Goal: Task Accomplishment & Management: Use online tool/utility

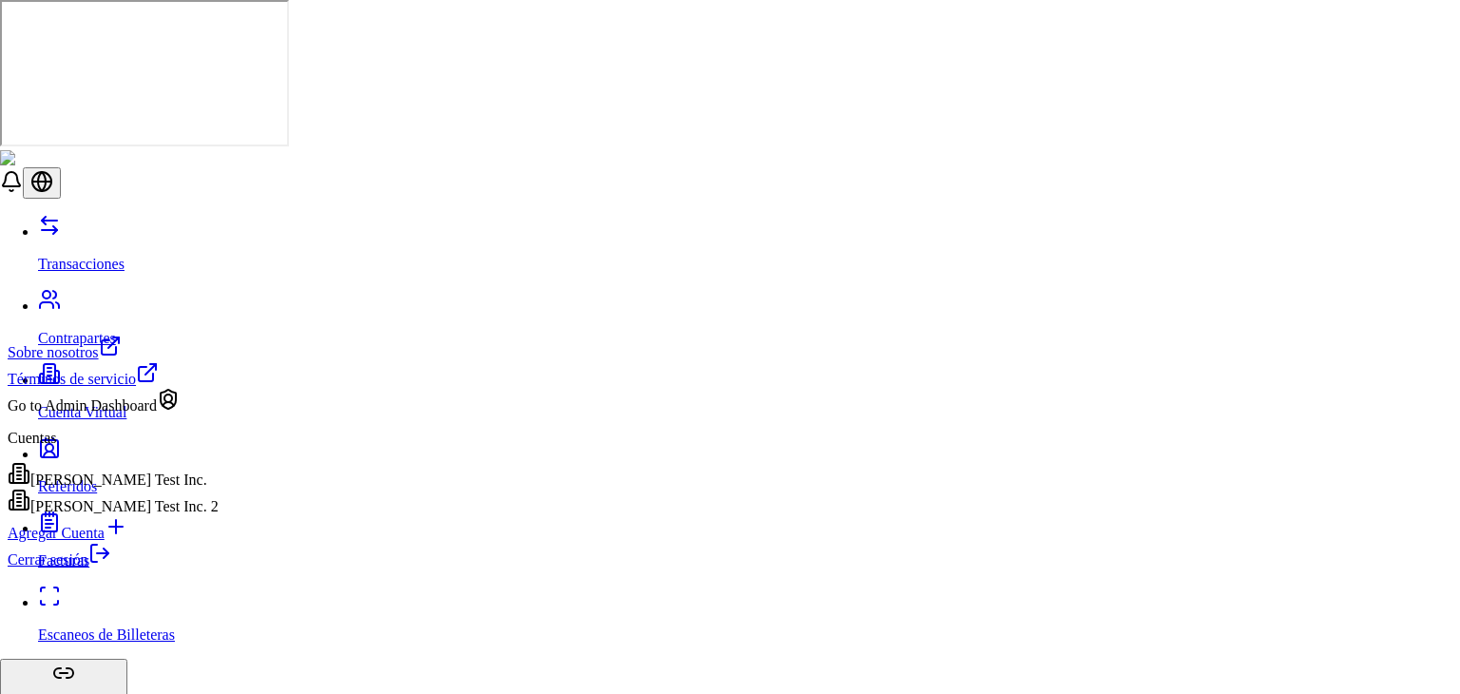
click at [153, 515] on div "[PERSON_NAME] Test Inc. 2" at bounding box center [113, 501] width 211 height 27
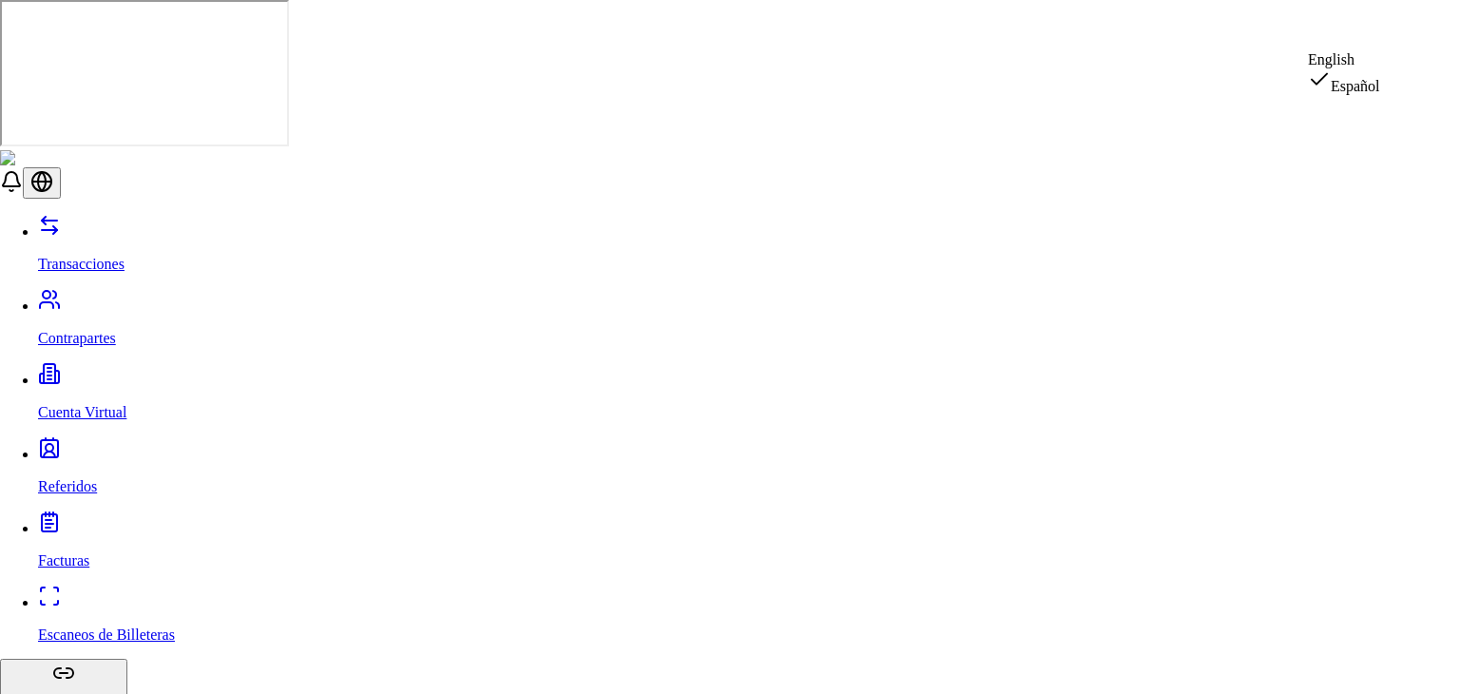
click at [1380, 68] on div "English" at bounding box center [1343, 59] width 72 height 17
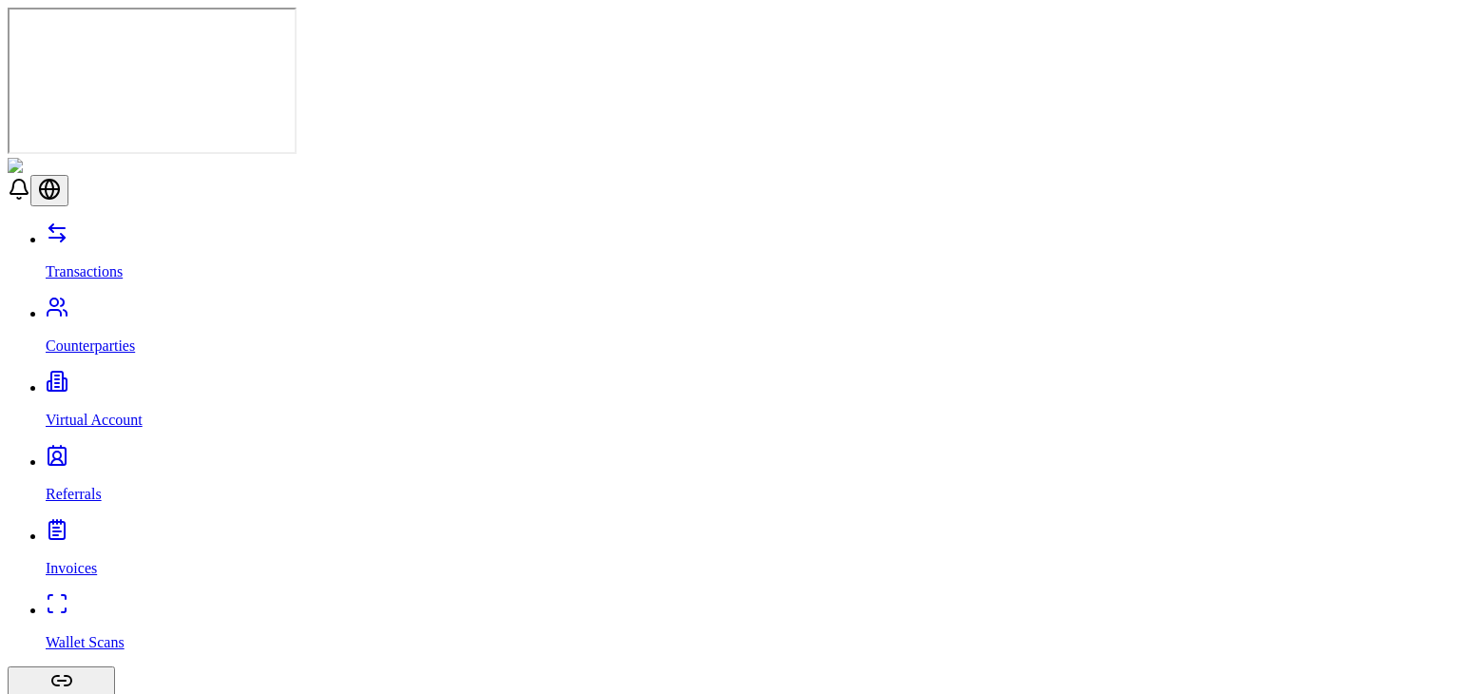
click at [88, 263] on p "Transactions" at bounding box center [749, 271] width 1406 height 17
click at [118, 379] on link "Virtual Account" at bounding box center [749, 403] width 1406 height 49
click at [92, 411] on p "Virtual Account" at bounding box center [749, 419] width 1406 height 17
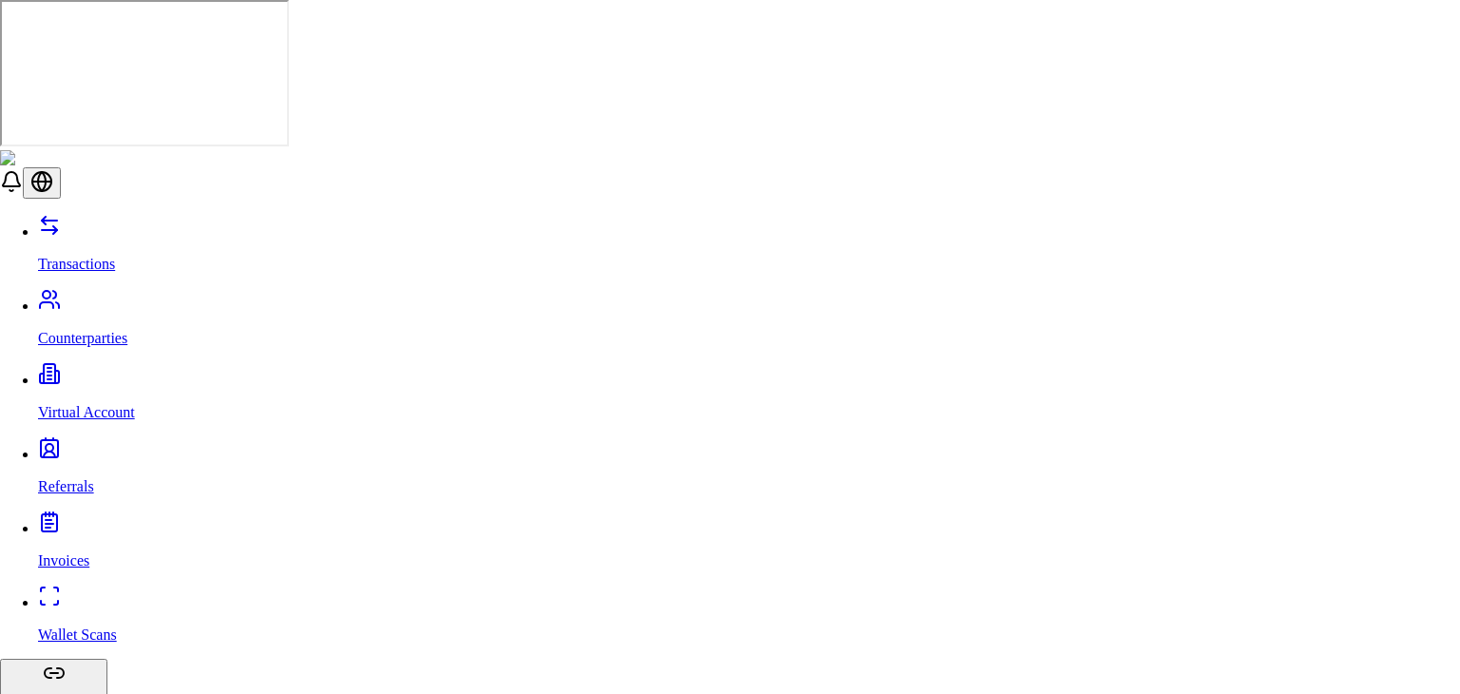
type input "***"
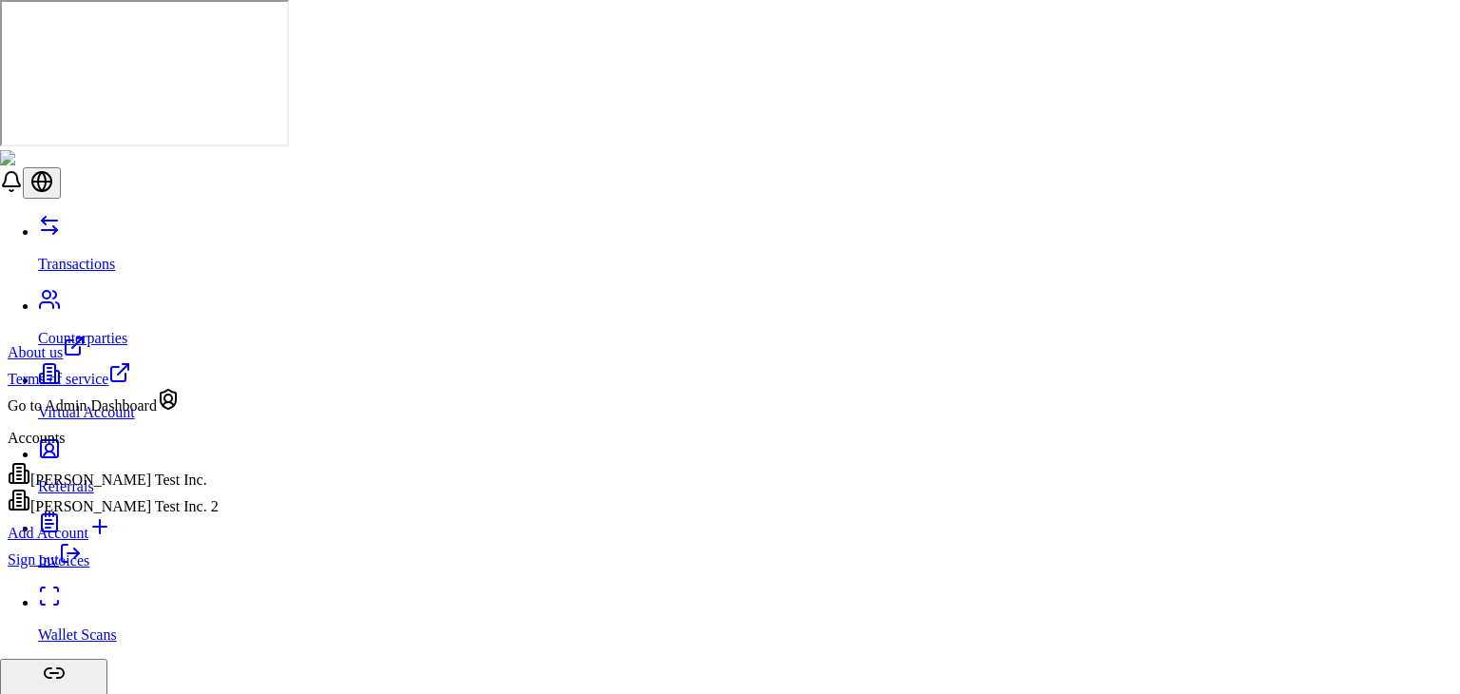
click at [137, 484] on div "Brandon Test Inc." at bounding box center [113, 475] width 211 height 27
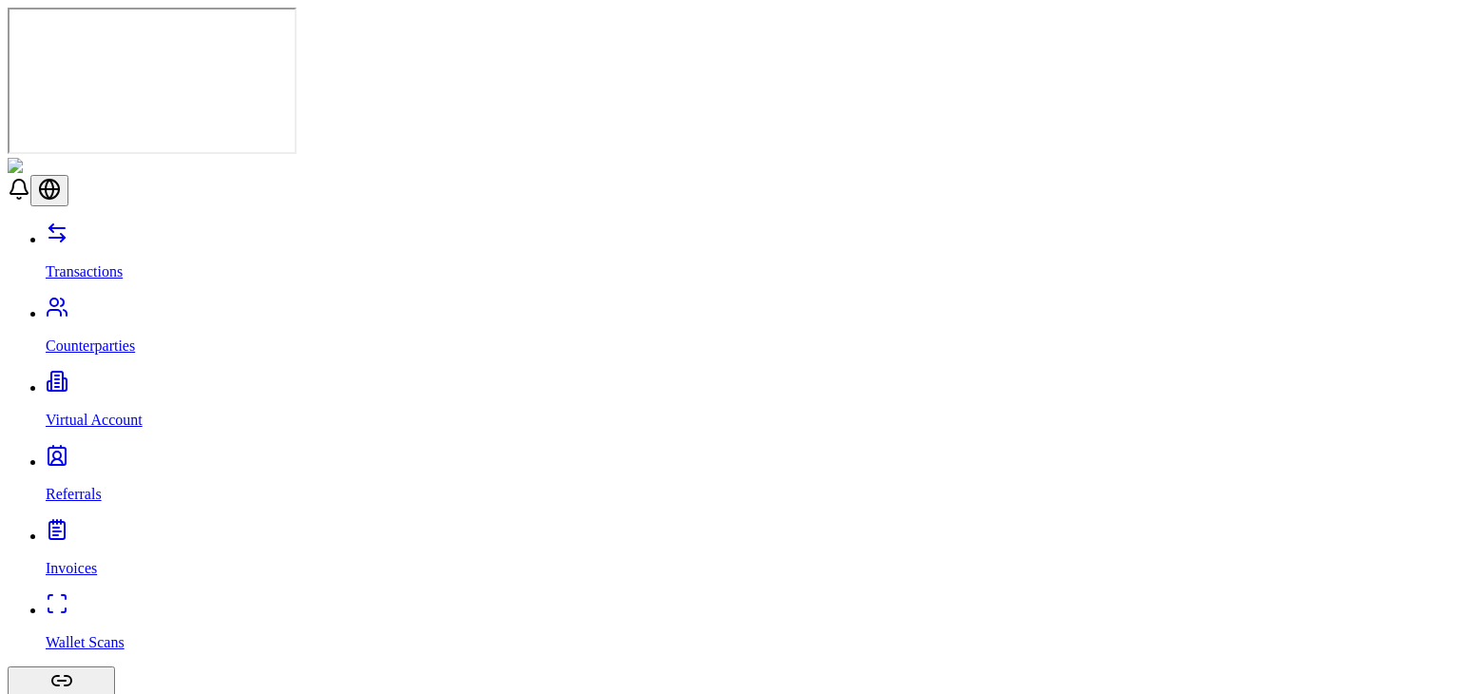
click at [199, 442] on div "Transactions Counterparties Virtual Account Referrals Invoices Wallet Scans Lin…" at bounding box center [730, 579] width 1444 height 717
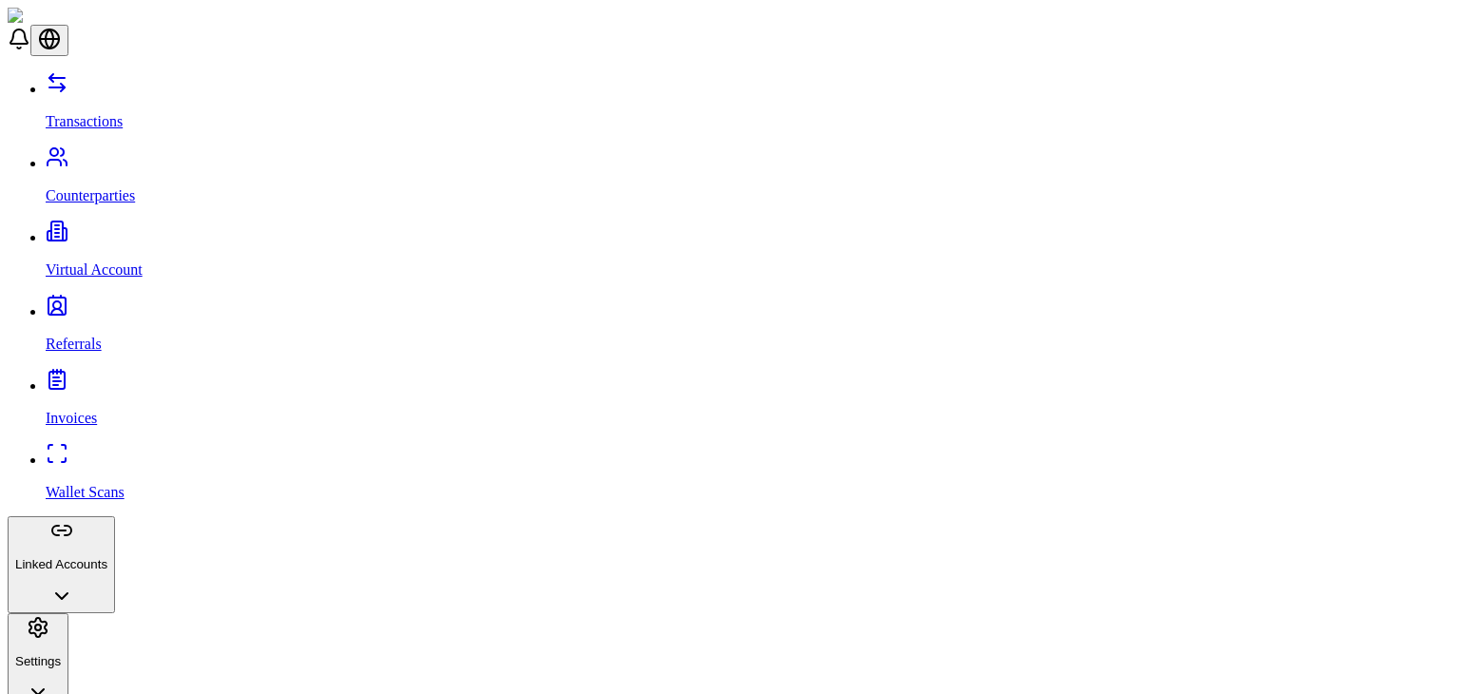
click at [70, 113] on p "Transactions" at bounding box center [749, 121] width 1406 height 17
click at [115, 516] on button "Linked Accounts" at bounding box center [61, 564] width 107 height 97
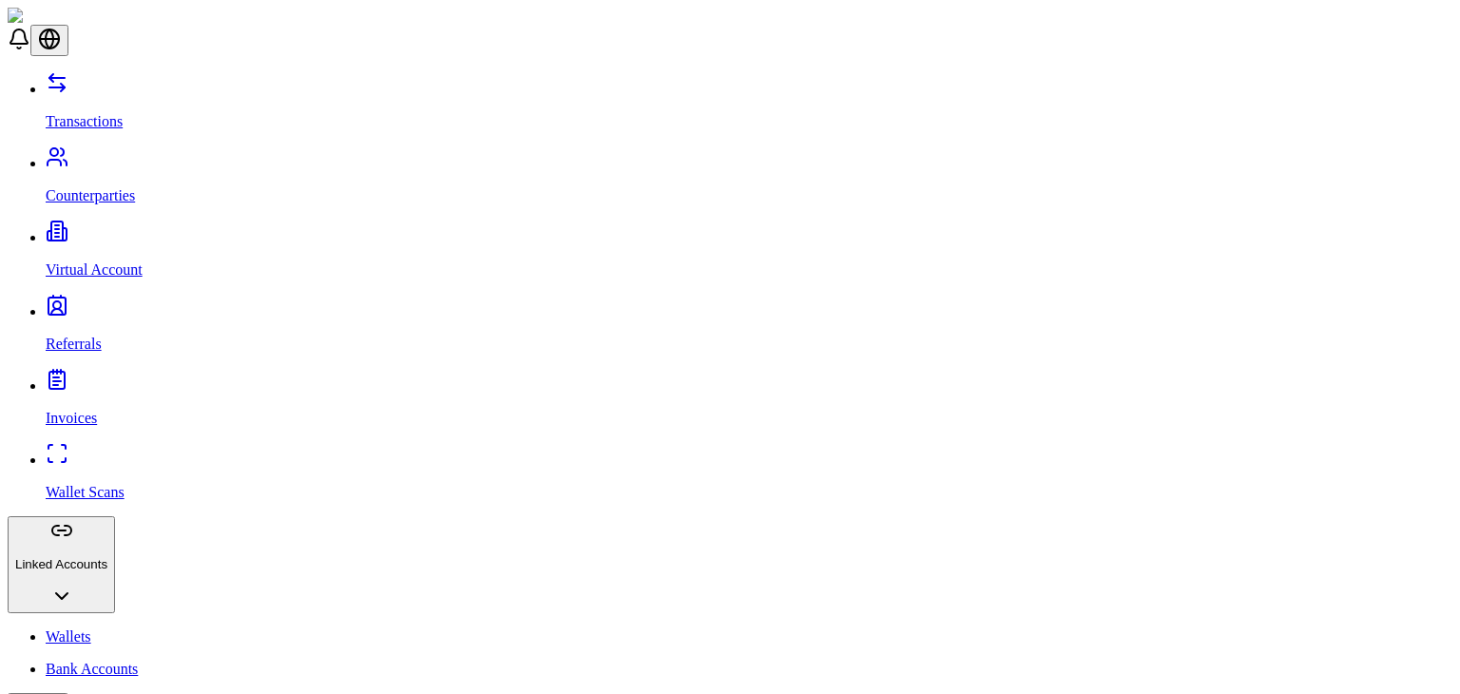
click at [106, 628] on link "Wallets" at bounding box center [749, 636] width 1406 height 17
click at [105, 660] on p "Bank Accounts" at bounding box center [749, 668] width 1406 height 17
click at [118, 660] on link "Bank Accounts" at bounding box center [749, 668] width 1406 height 17
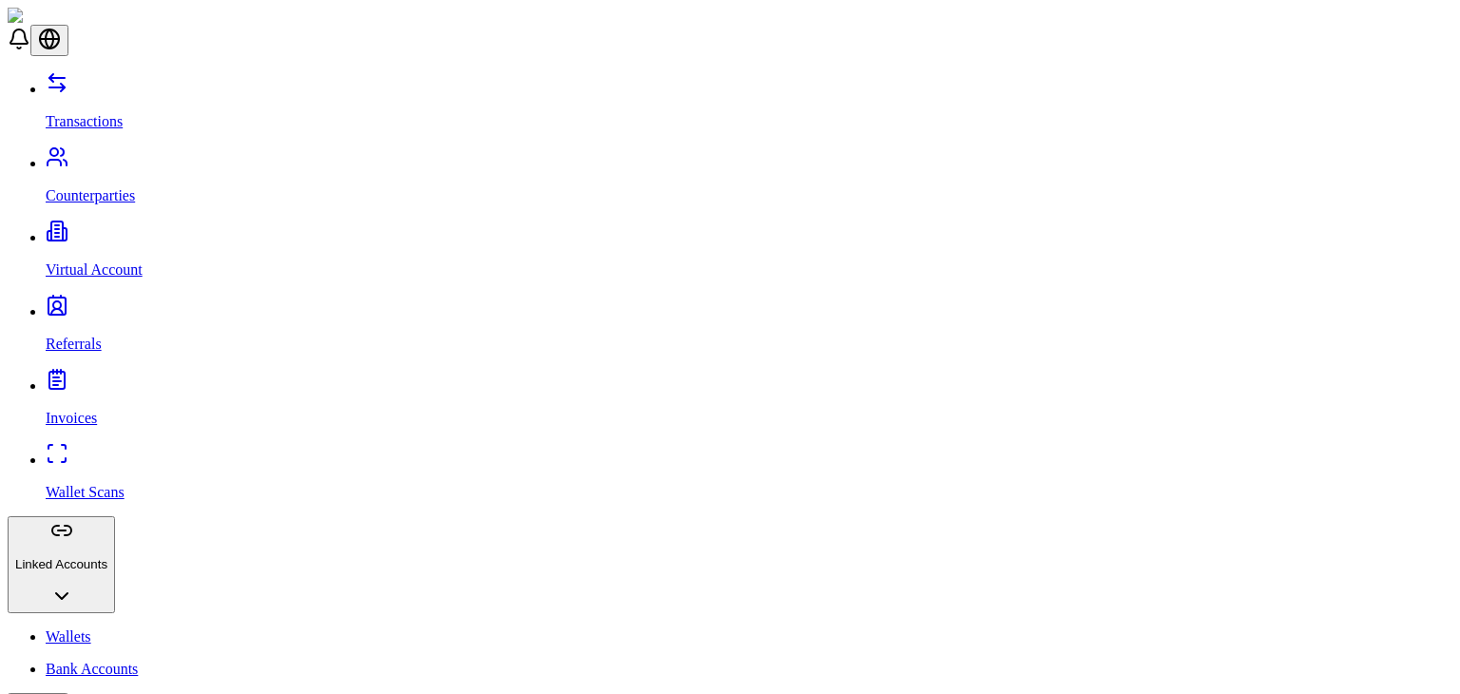
click at [96, 81] on link "Transactions" at bounding box center [749, 105] width 1406 height 49
click at [125, 377] on link "Invoices" at bounding box center [749, 401] width 1406 height 49
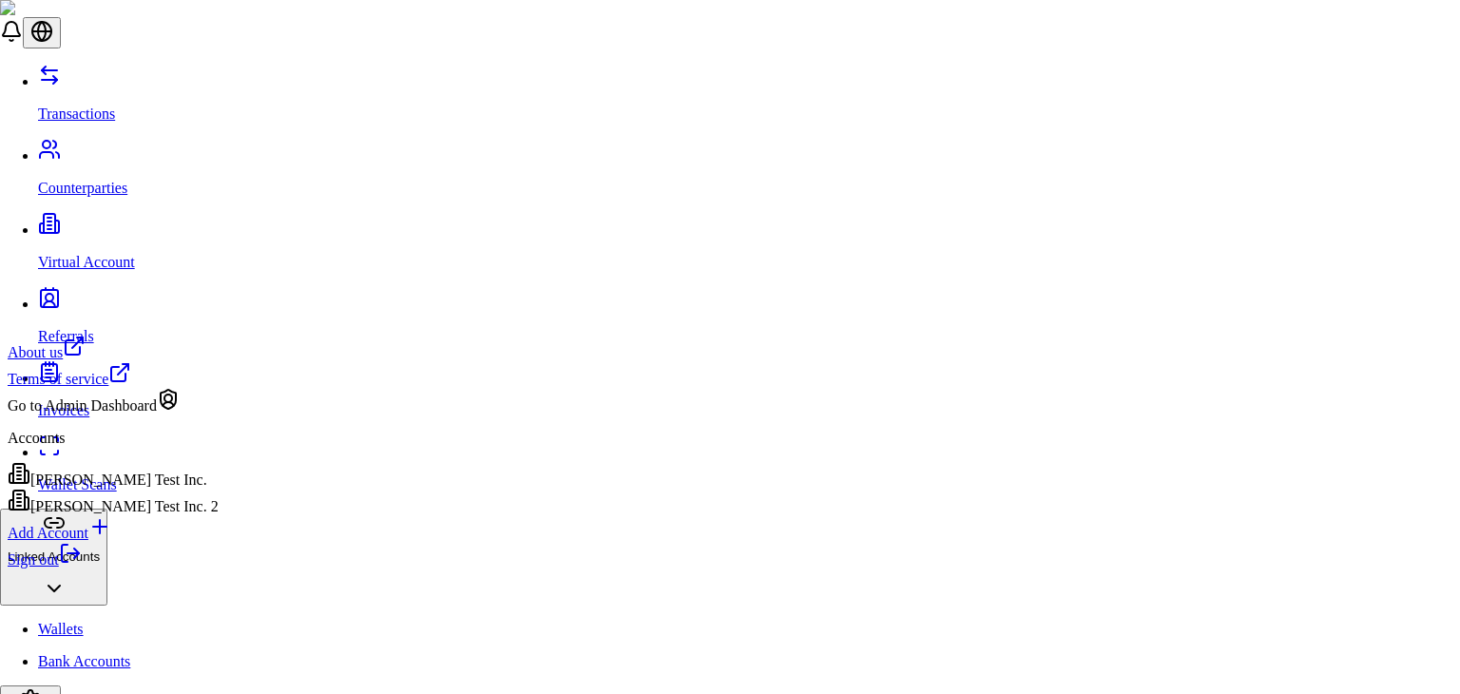
click at [146, 515] on div "[PERSON_NAME] Test Inc. 2" at bounding box center [113, 501] width 211 height 27
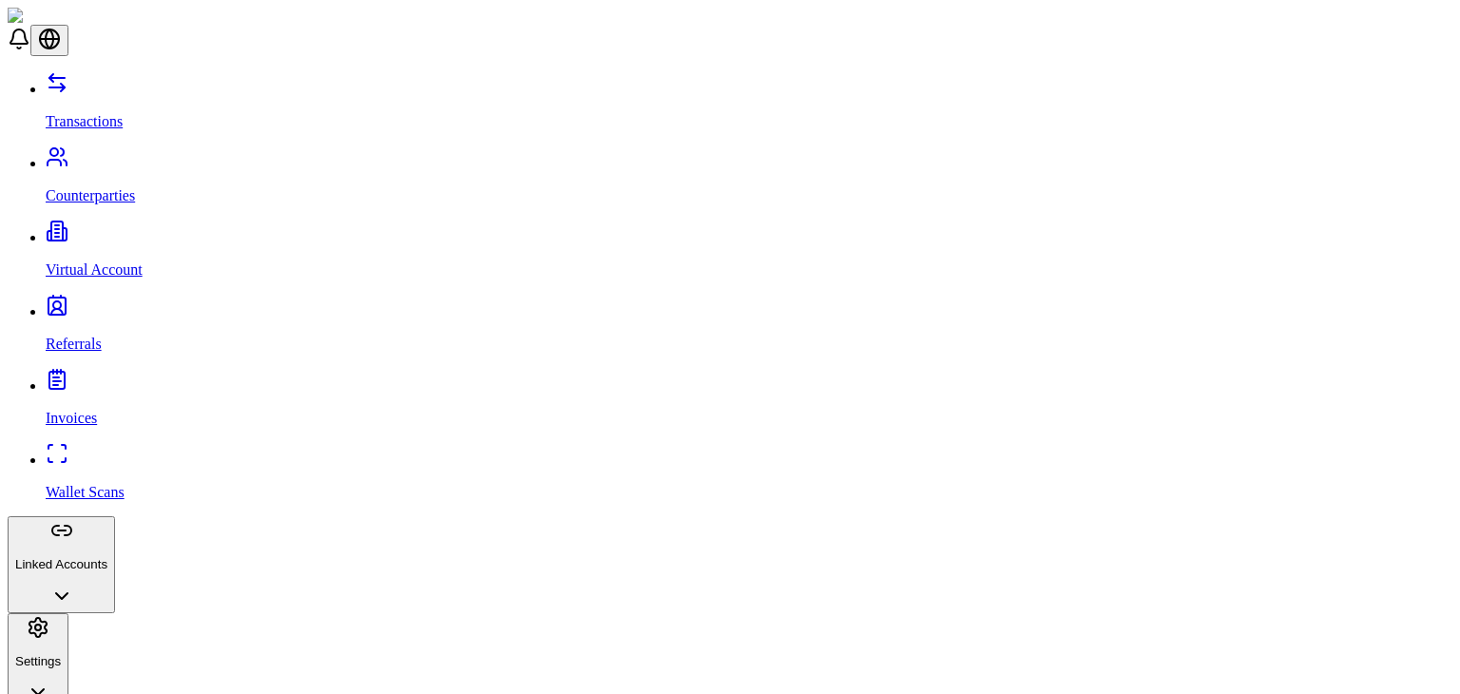
click at [115, 261] on p "Virtual Account" at bounding box center [749, 269] width 1406 height 17
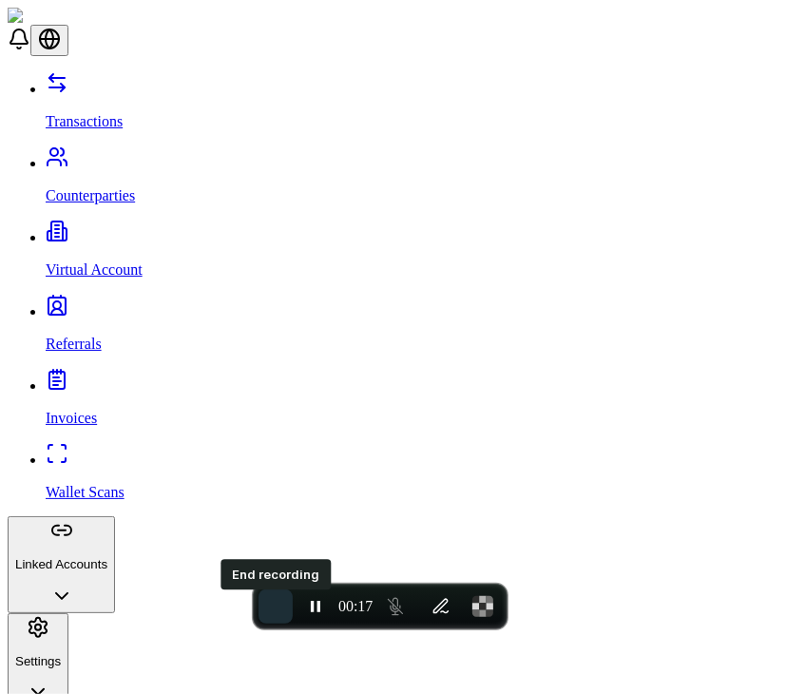
click at [265, 601] on button "End recording" at bounding box center [275, 606] width 34 height 34
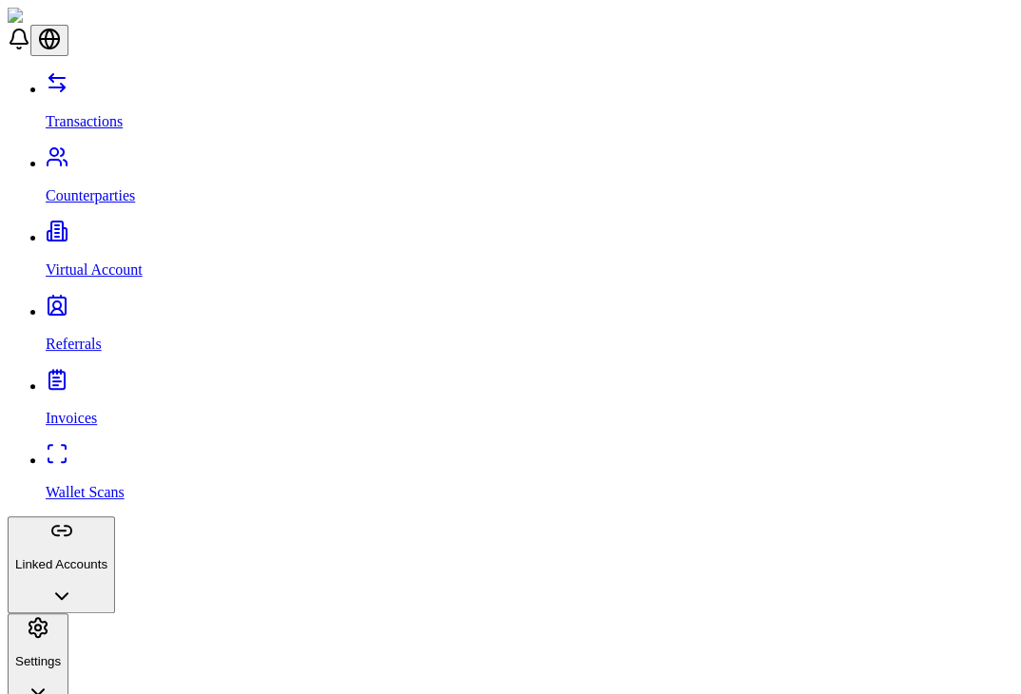
click at [127, 97] on link "Transactions" at bounding box center [529, 105] width 967 height 49
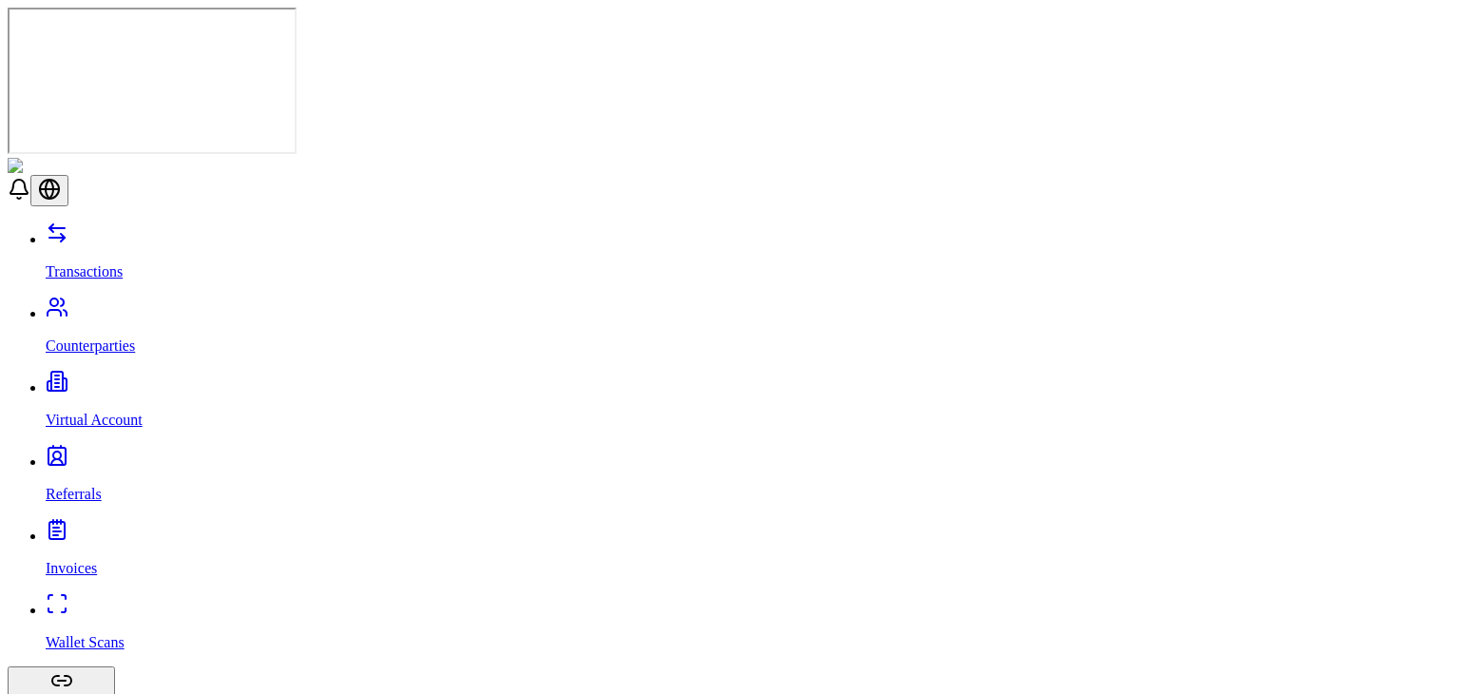
click at [106, 305] on link "Counterparties" at bounding box center [749, 329] width 1406 height 49
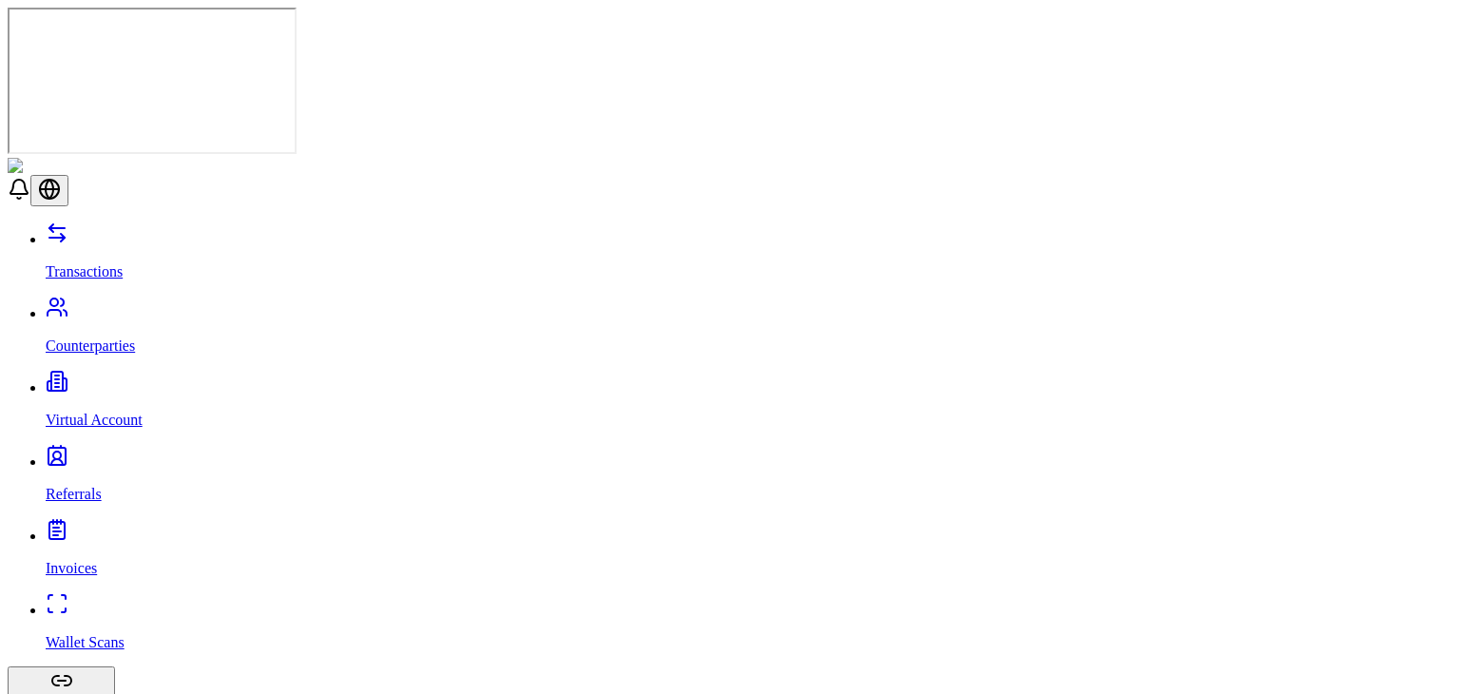
click at [133, 411] on p "Virtual Account" at bounding box center [749, 419] width 1406 height 17
click at [151, 453] on link "Referrals" at bounding box center [749, 477] width 1406 height 49
click at [167, 379] on link "Virtual Account" at bounding box center [749, 403] width 1406 height 49
click at [150, 305] on link "Counterparties" at bounding box center [749, 329] width 1406 height 49
click at [132, 231] on link "Transactions" at bounding box center [749, 255] width 1406 height 49
